Goal: Information Seeking & Learning: Learn about a topic

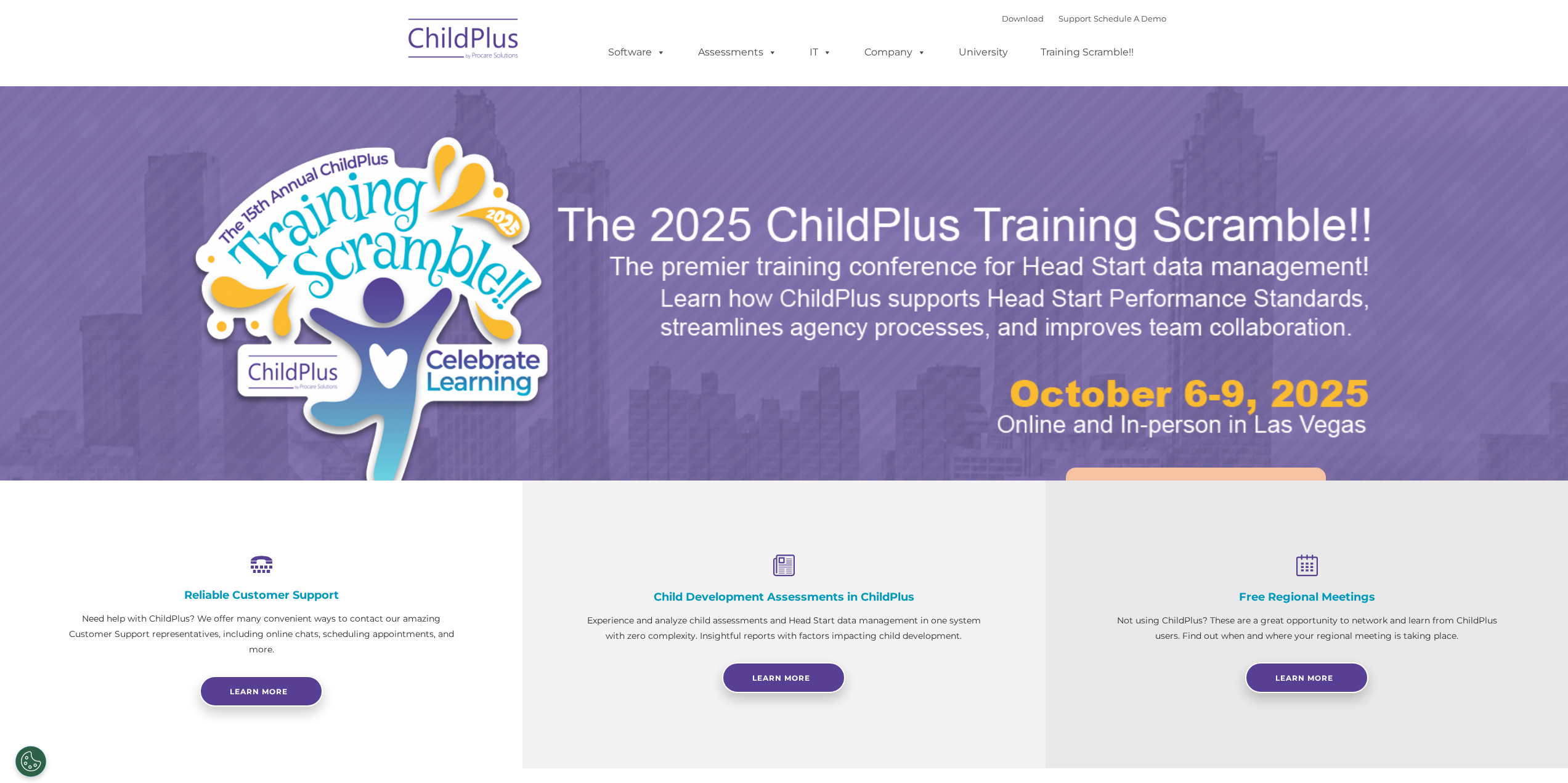
select select "MEDIUM"
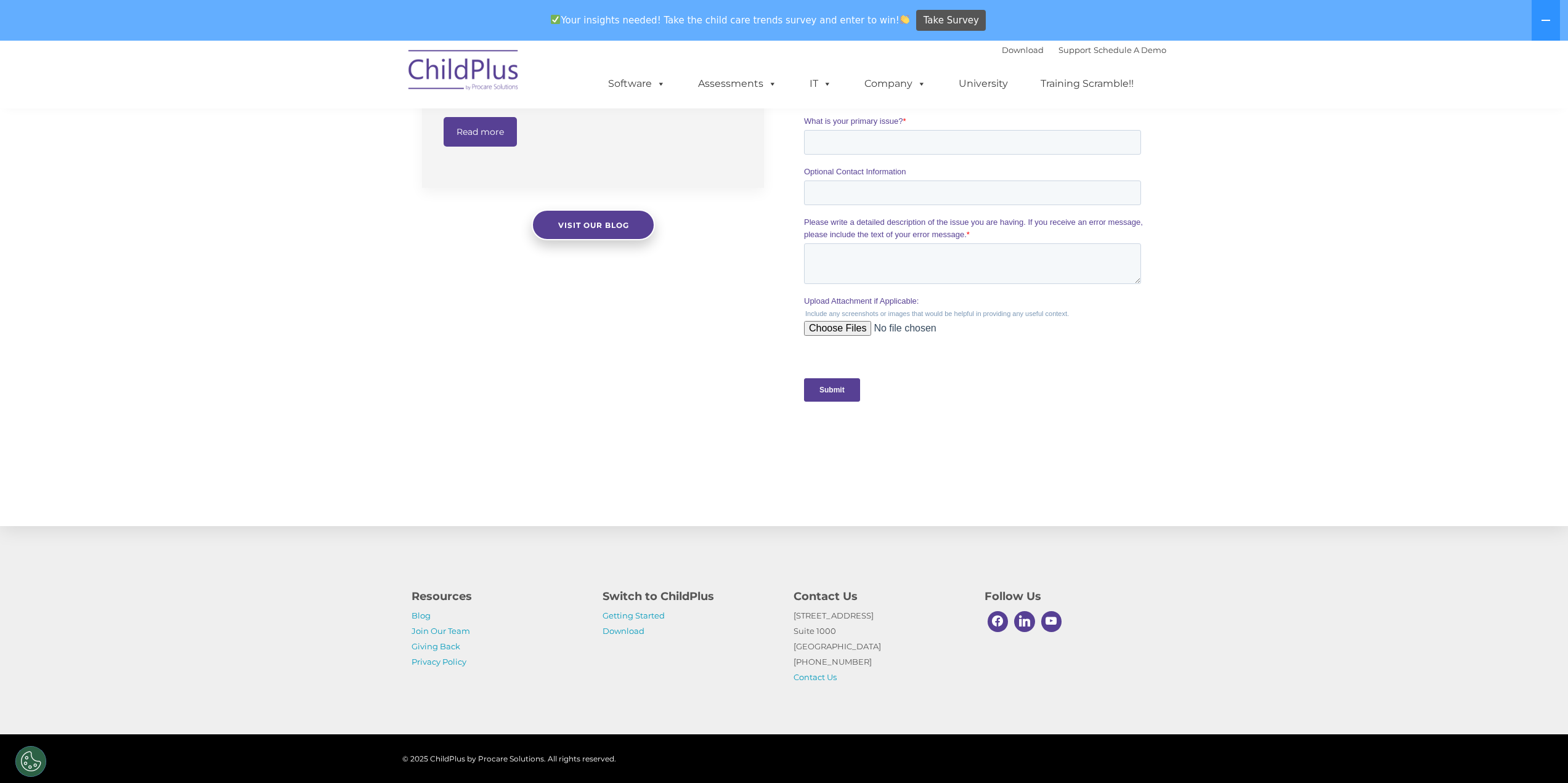
scroll to position [1033, 0]
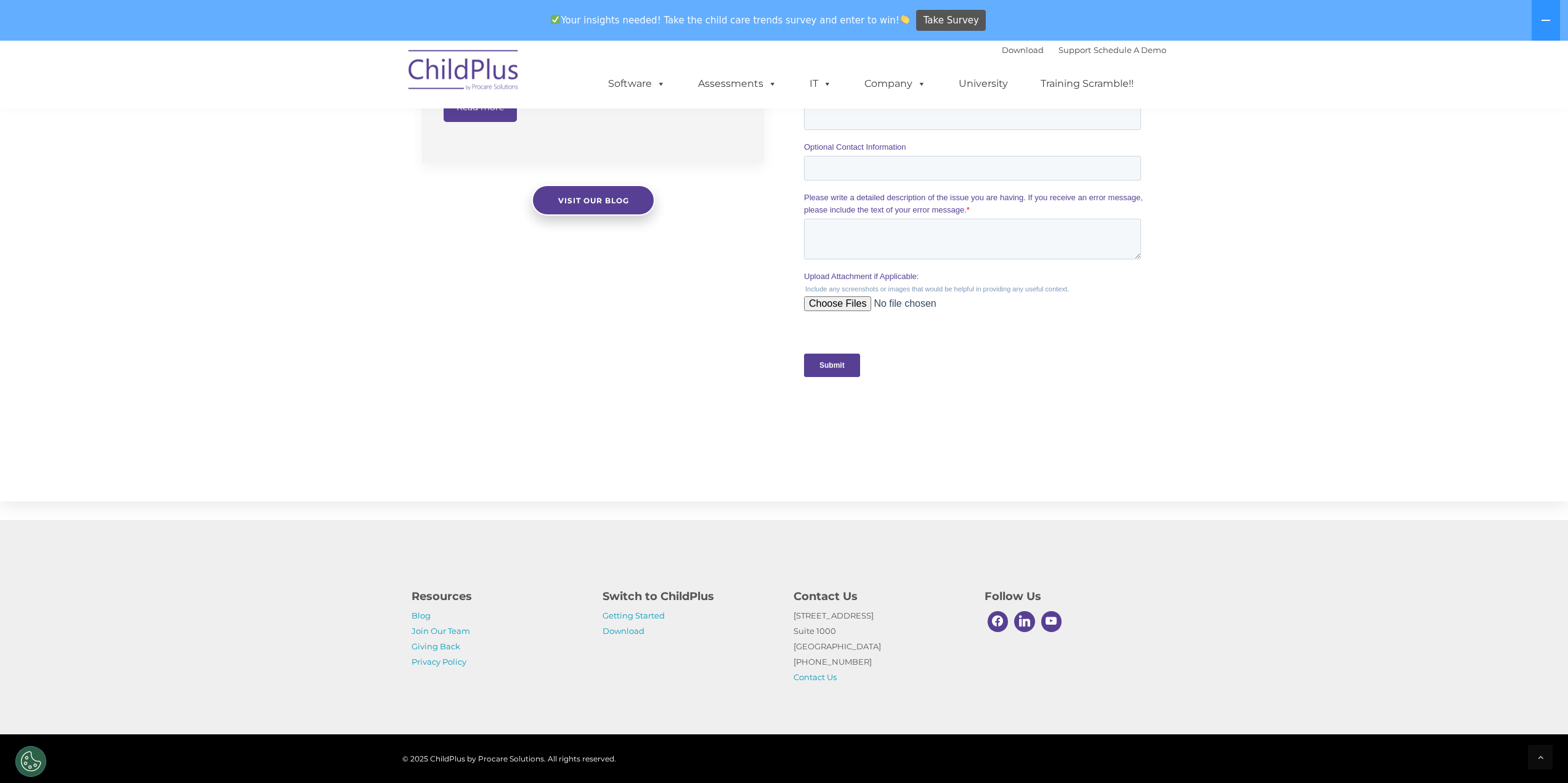
click at [651, 621] on p "Getting Started Download" at bounding box center [688, 623] width 173 height 31
click at [660, 614] on link "Getting Started" at bounding box center [633, 615] width 62 height 10
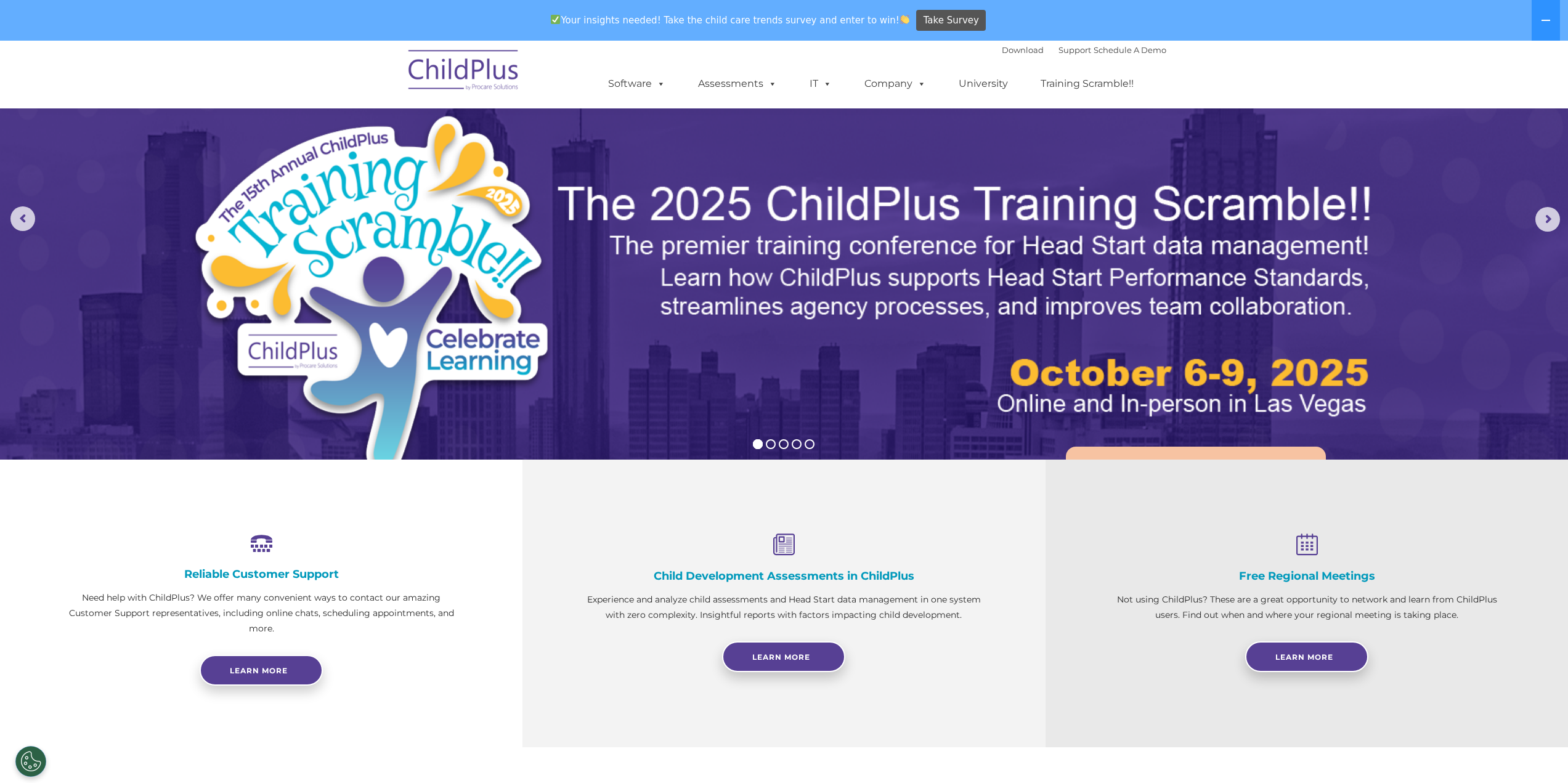
scroll to position [0, 0]
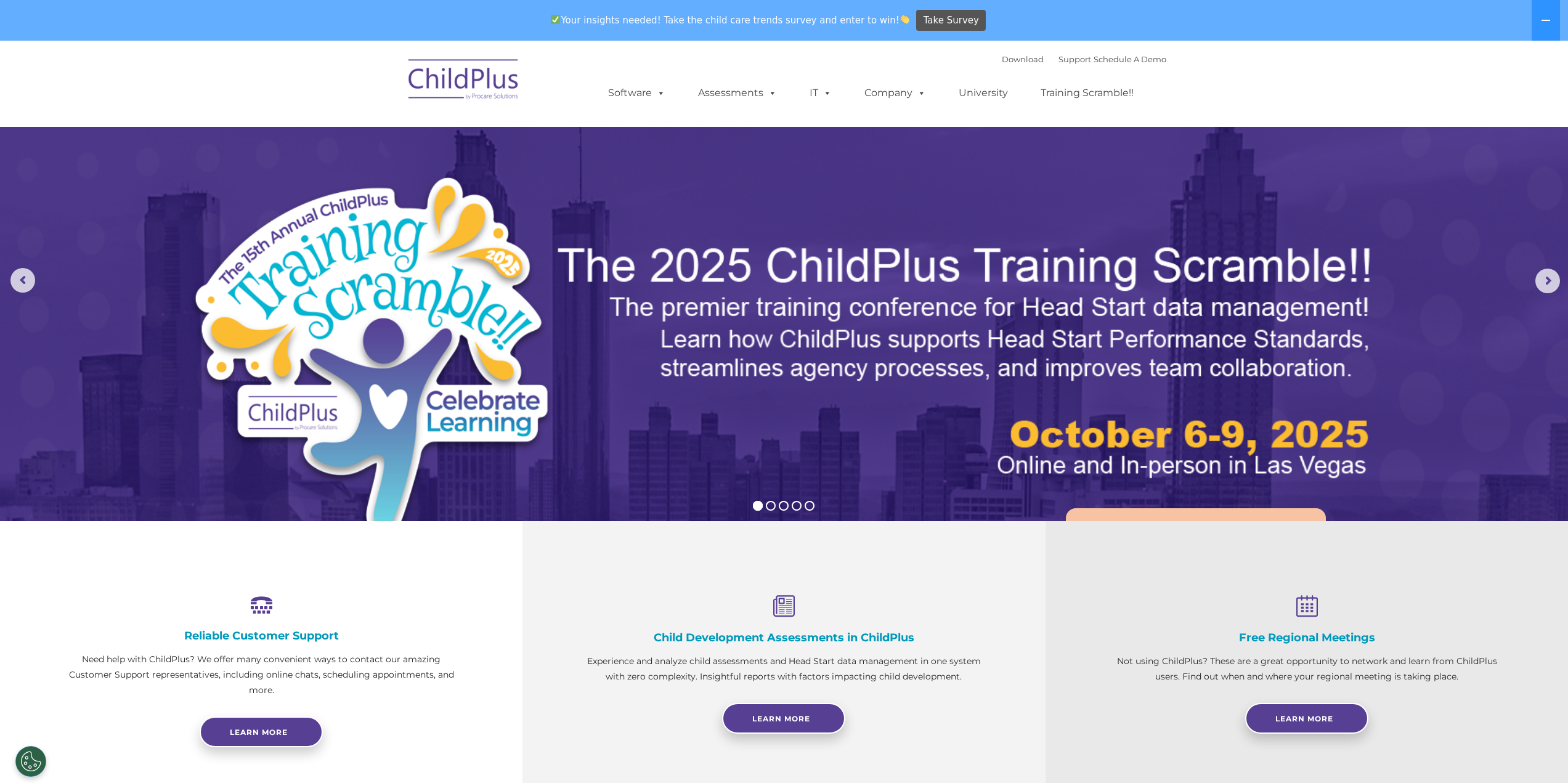
click at [123, 23] on div "Your insights needed! Take the child care trends survey and enter to win! Take …" at bounding box center [766, 21] width 1533 height 40
click at [738, 79] on ul "Software ChildPlus: The original and most widely-used Head Start data managemen…" at bounding box center [875, 92] width 583 height 49
click at [887, 102] on link "Company" at bounding box center [895, 92] width 86 height 25
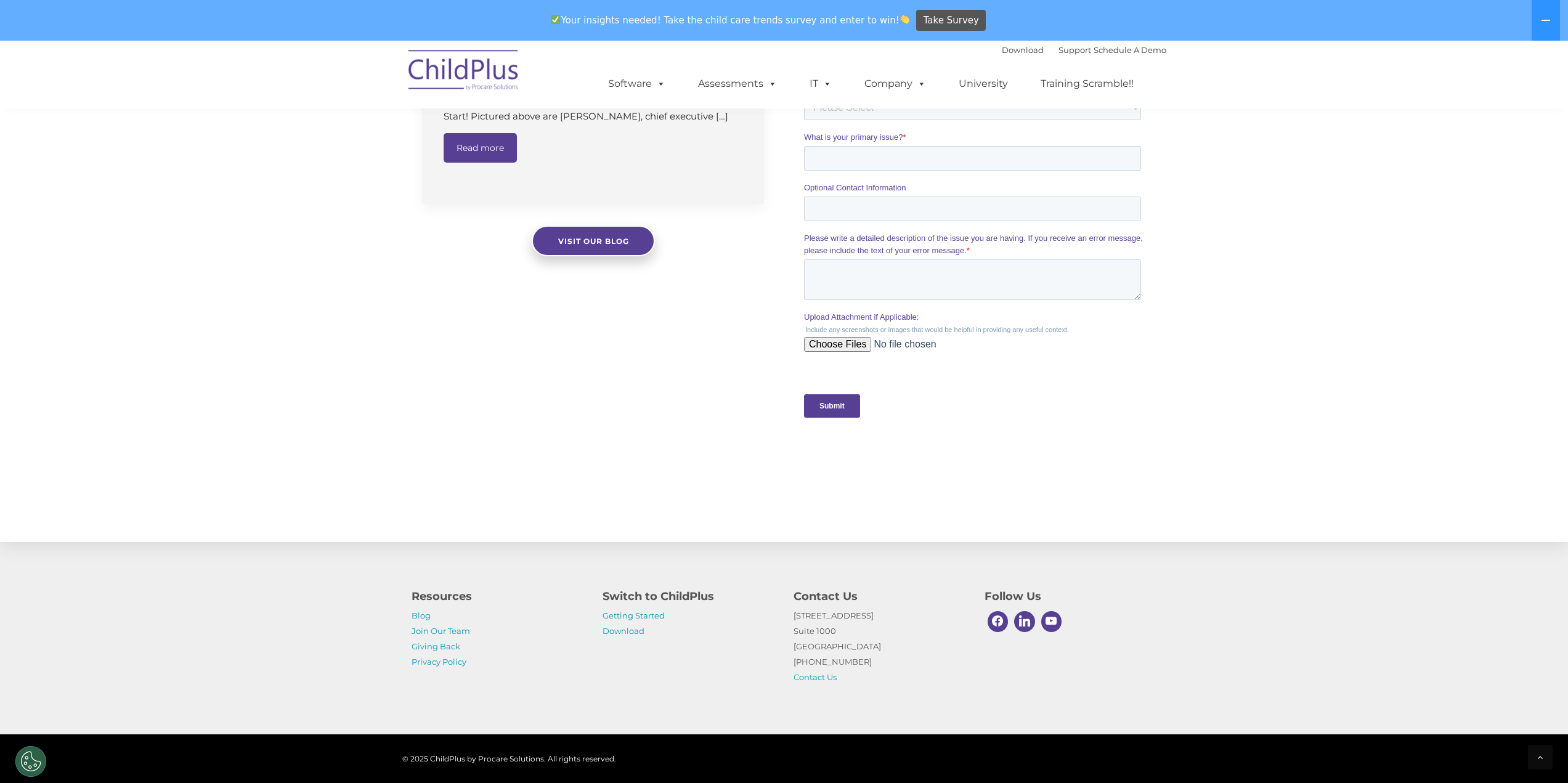
scroll to position [1033, 0]
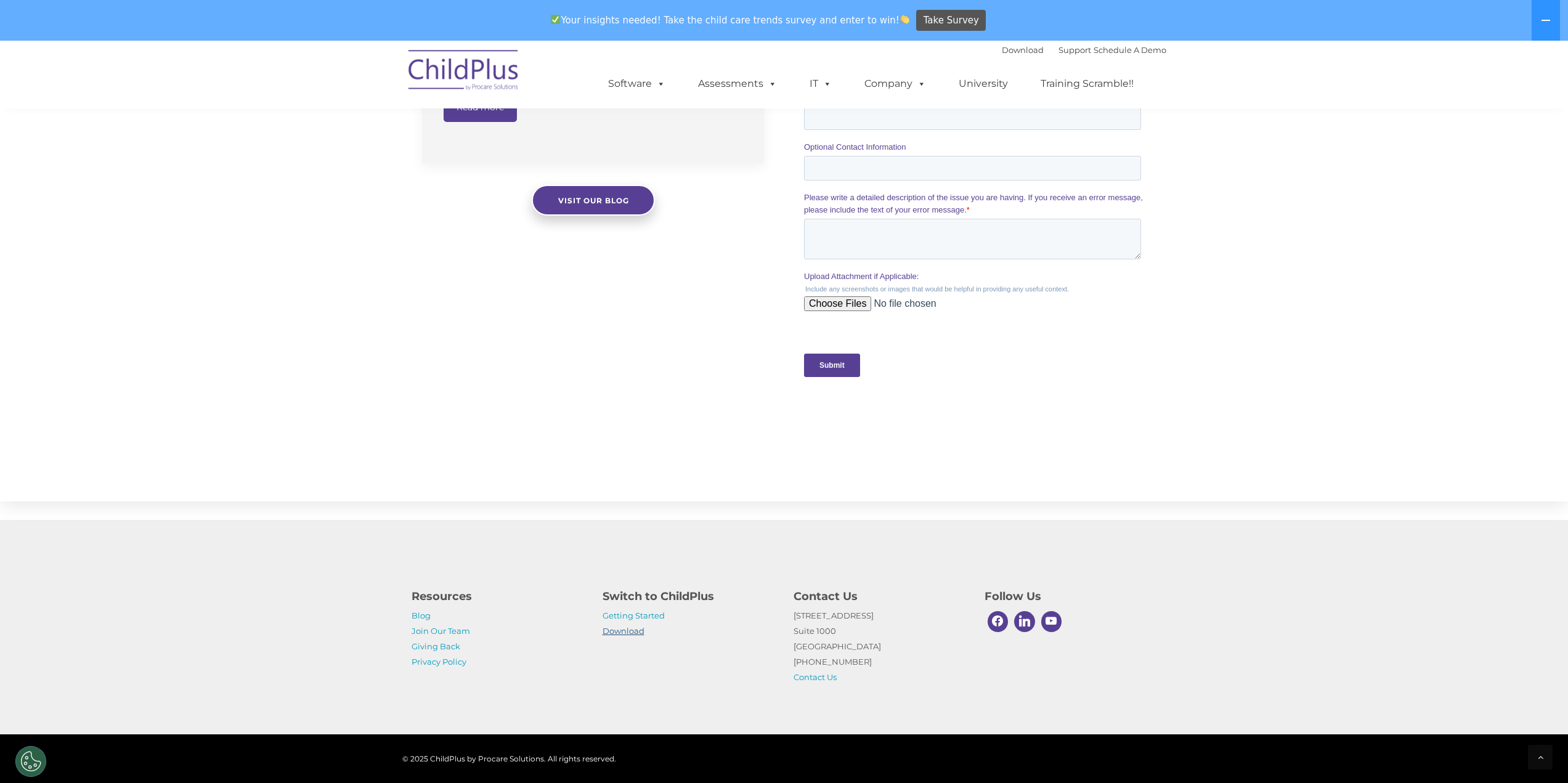
click at [641, 626] on link "Download" at bounding box center [623, 630] width 42 height 10
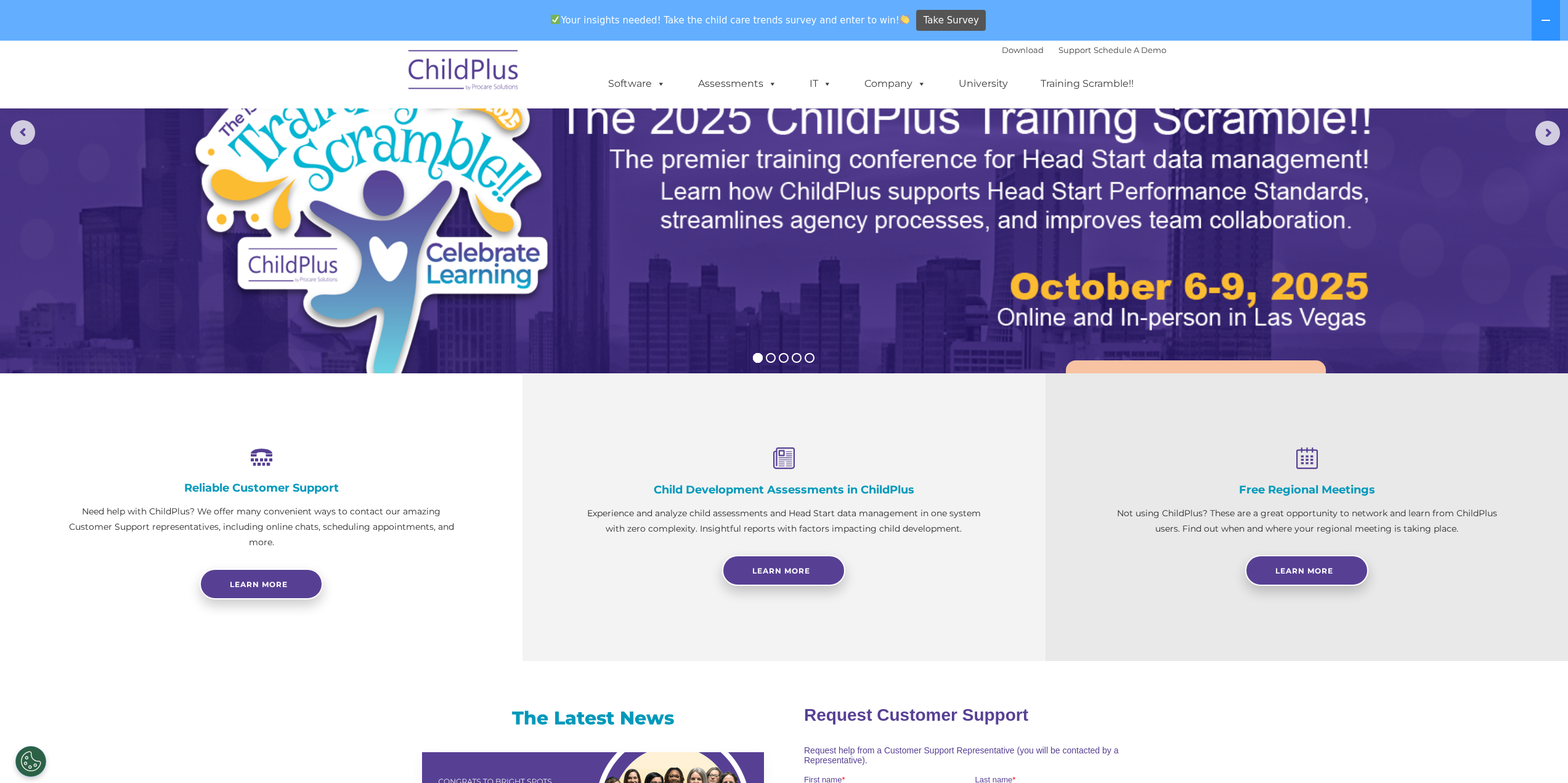
scroll to position [0, 0]
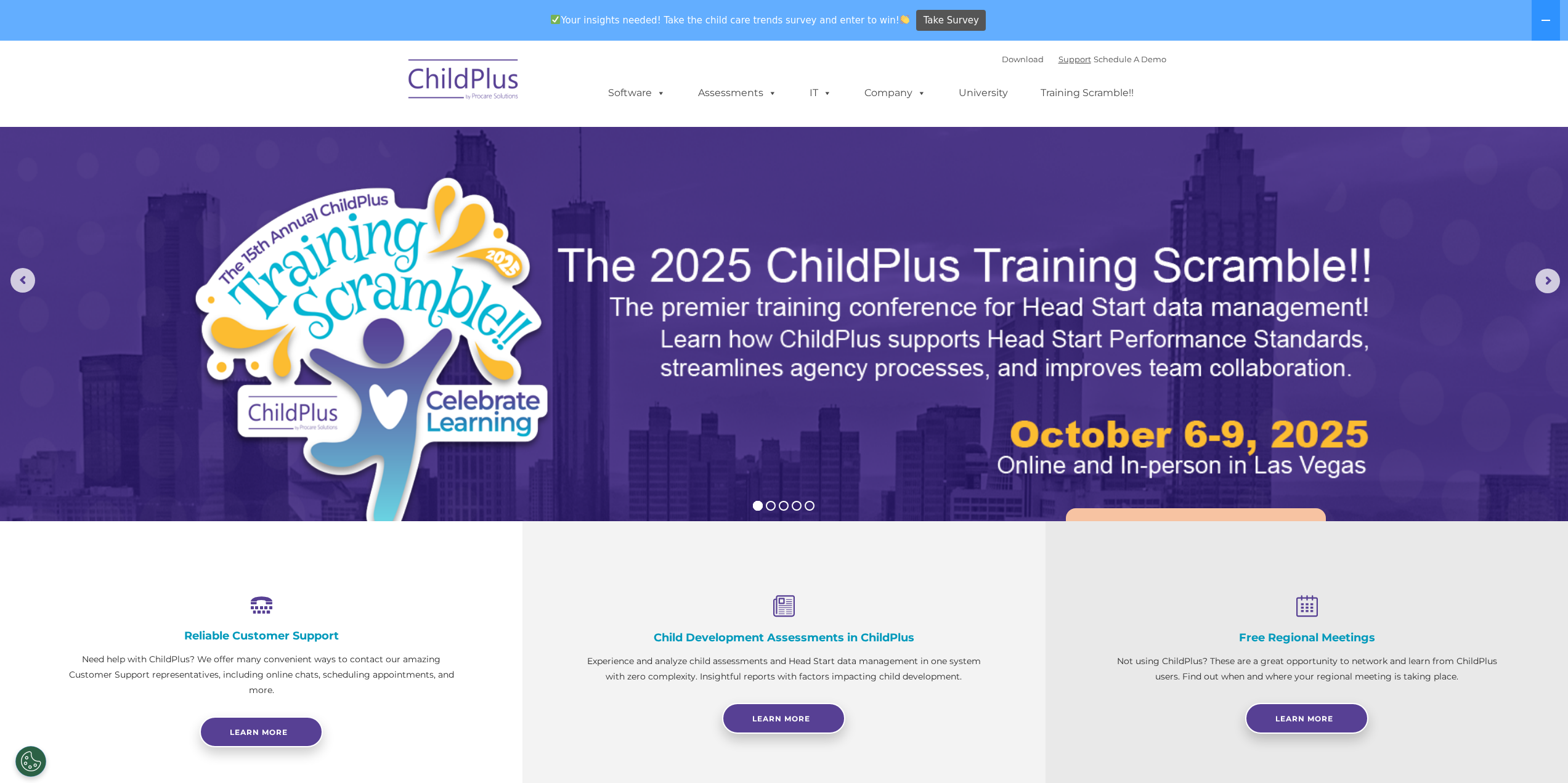
click at [1062, 58] on link "Support" at bounding box center [1075, 59] width 33 height 10
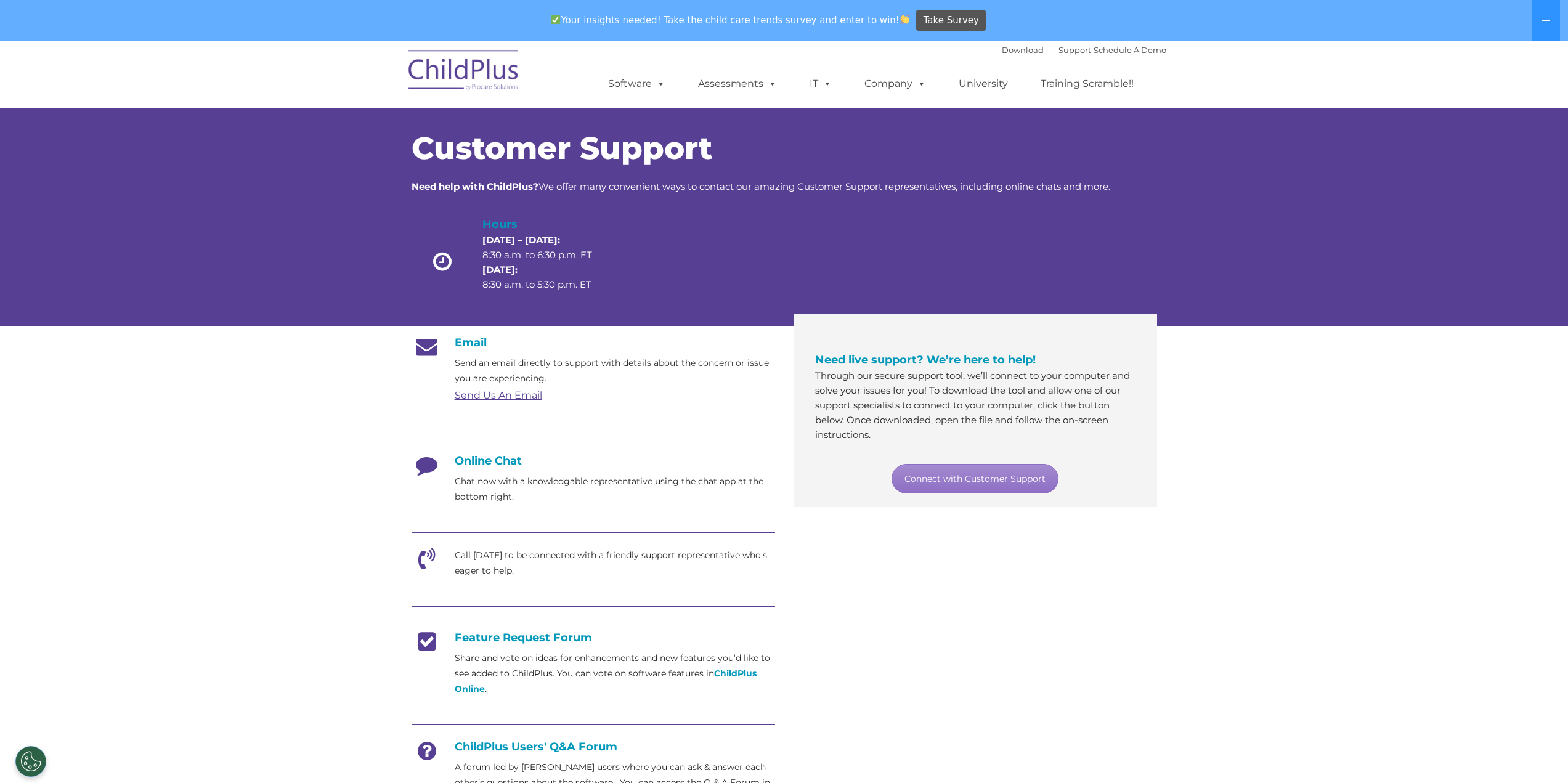
scroll to position [489, 0]
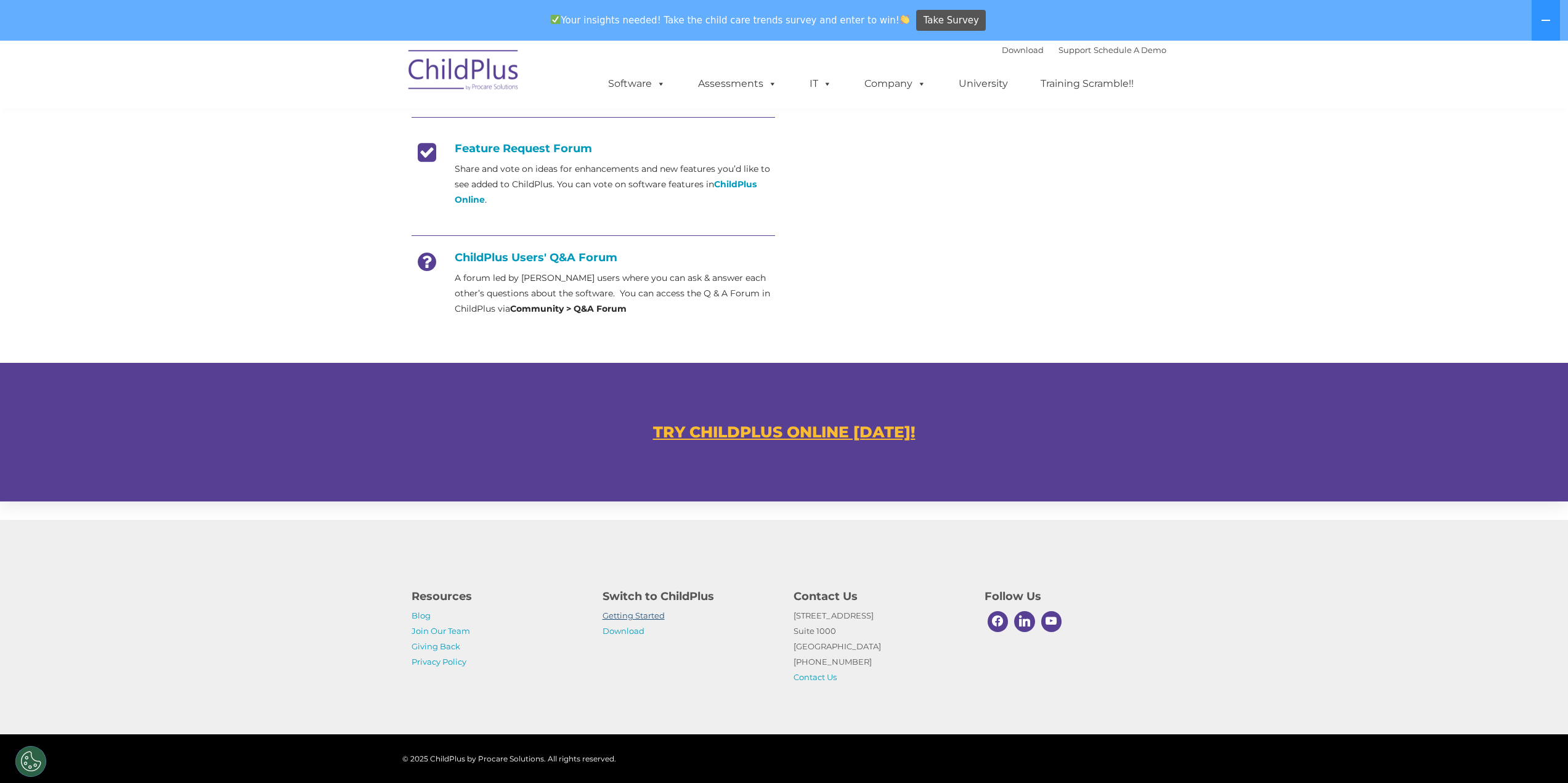
click at [615, 619] on link "Getting Started" at bounding box center [633, 615] width 62 height 10
click at [760, 433] on u "TRY CHILDPLUS ONLINE TODAY!" at bounding box center [784, 431] width 263 height 18
